Goal: Find specific page/section: Find specific page/section

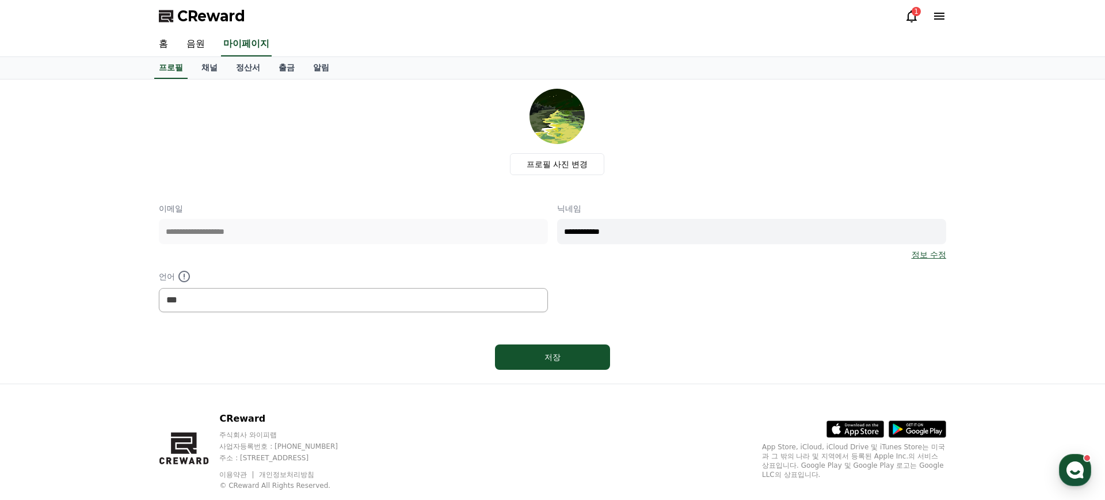
select select "**********"
click at [210, 70] on link "채널" at bounding box center [209, 68] width 35 height 22
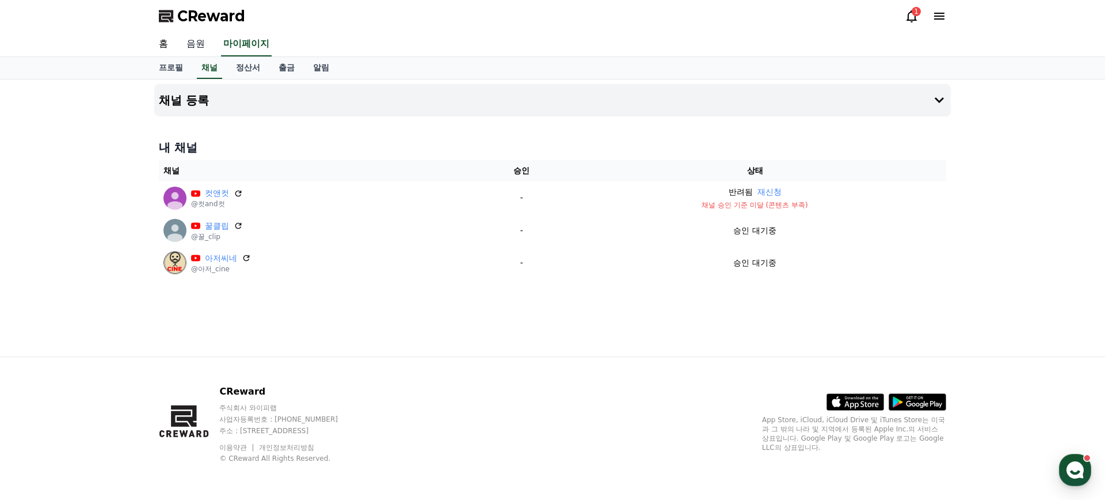
click at [195, 48] on link "음원" at bounding box center [195, 44] width 37 height 24
